Goal: Contribute content: Add original content to the website for others to see

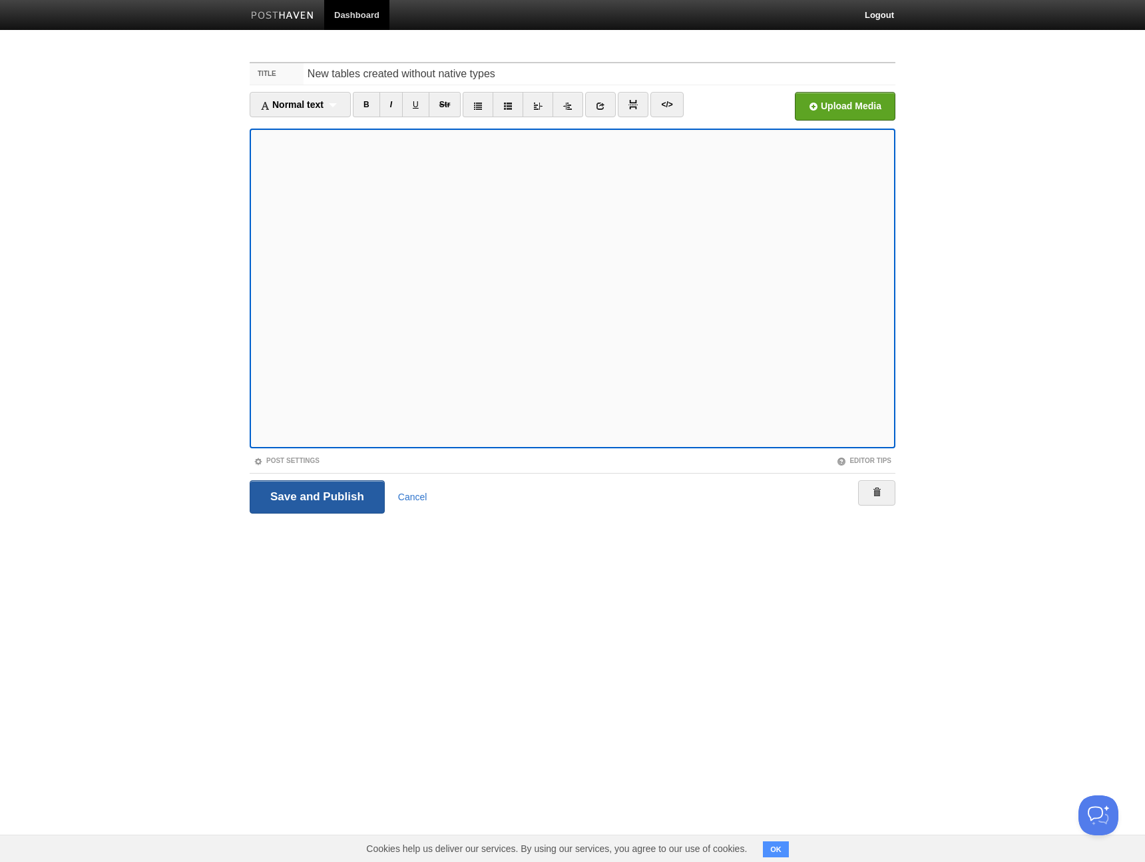
click at [328, 497] on input "Save and Publish" at bounding box center [317, 496] width 135 height 33
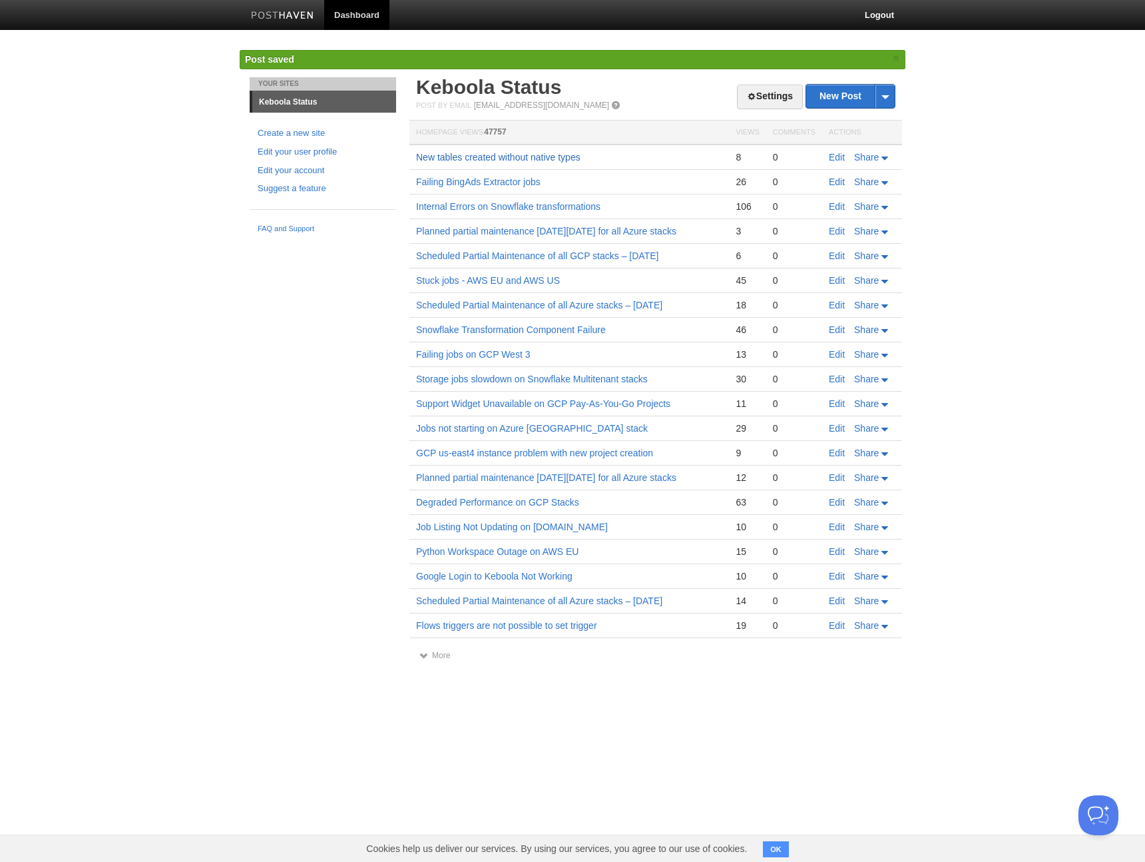
click at [539, 154] on link "New tables created without native types" at bounding box center [498, 157] width 164 height 11
